Goal: Task Accomplishment & Management: Use online tool/utility

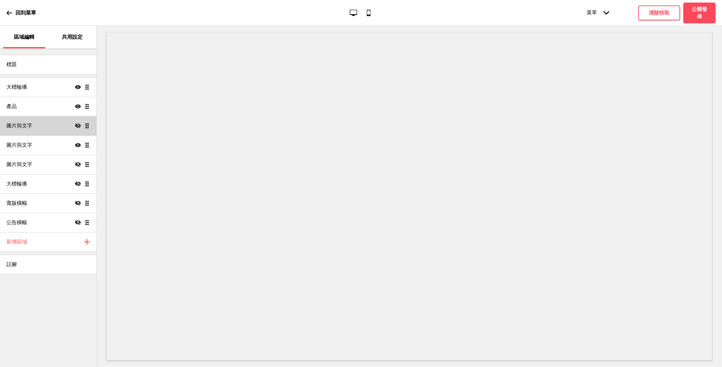
click at [79, 125] on icon "隱藏" at bounding box center [78, 126] width 6 height 6
click at [79, 125] on icon "顯示" at bounding box center [78, 126] width 6 height 6
click at [79, 125] on icon "隱藏" at bounding box center [78, 126] width 6 height 6
click at [79, 125] on icon "顯示" at bounding box center [78, 126] width 6 height 6
click at [79, 146] on icon at bounding box center [78, 145] width 6 height 4
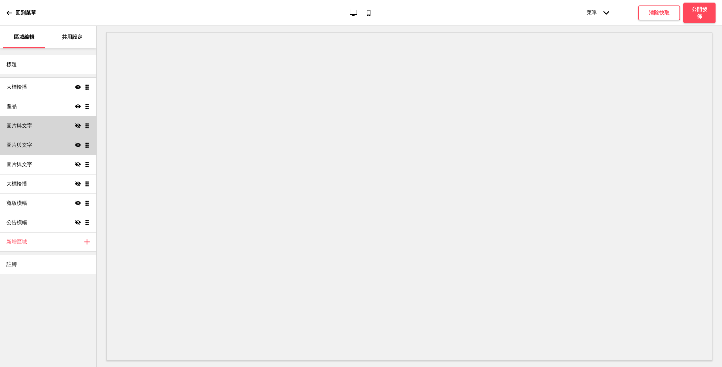
click at [79, 146] on icon at bounding box center [78, 145] width 6 height 5
click at [77, 162] on icon at bounding box center [78, 164] width 6 height 5
click at [77, 162] on icon at bounding box center [78, 164] width 6 height 4
